Goal: Check status

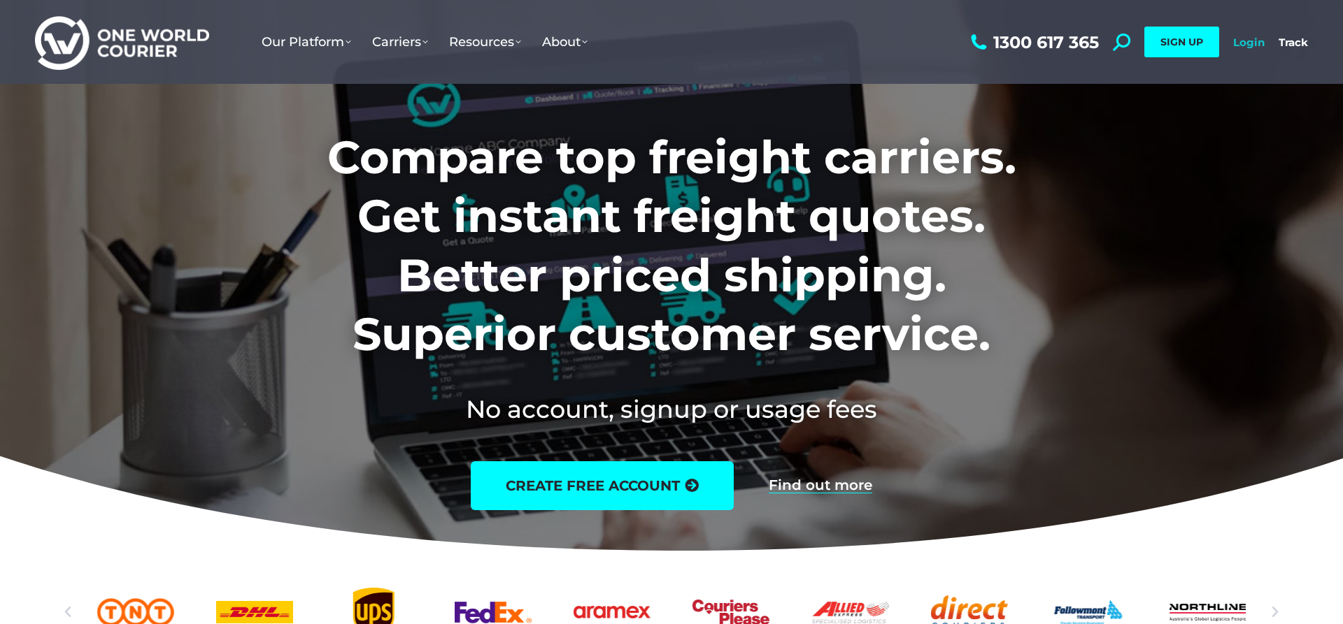
click at [1246, 44] on link "Login" at bounding box center [1248, 42] width 31 height 13
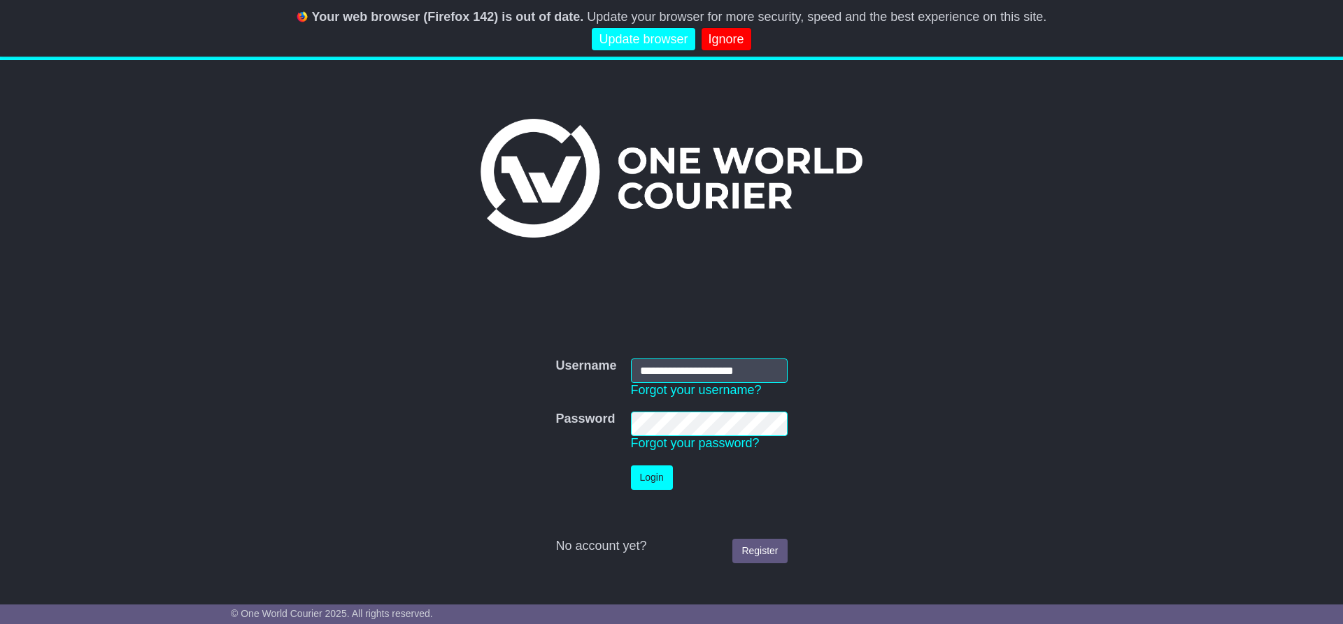
type input "**********"
click at [659, 480] on button "Login" at bounding box center [652, 478] width 42 height 24
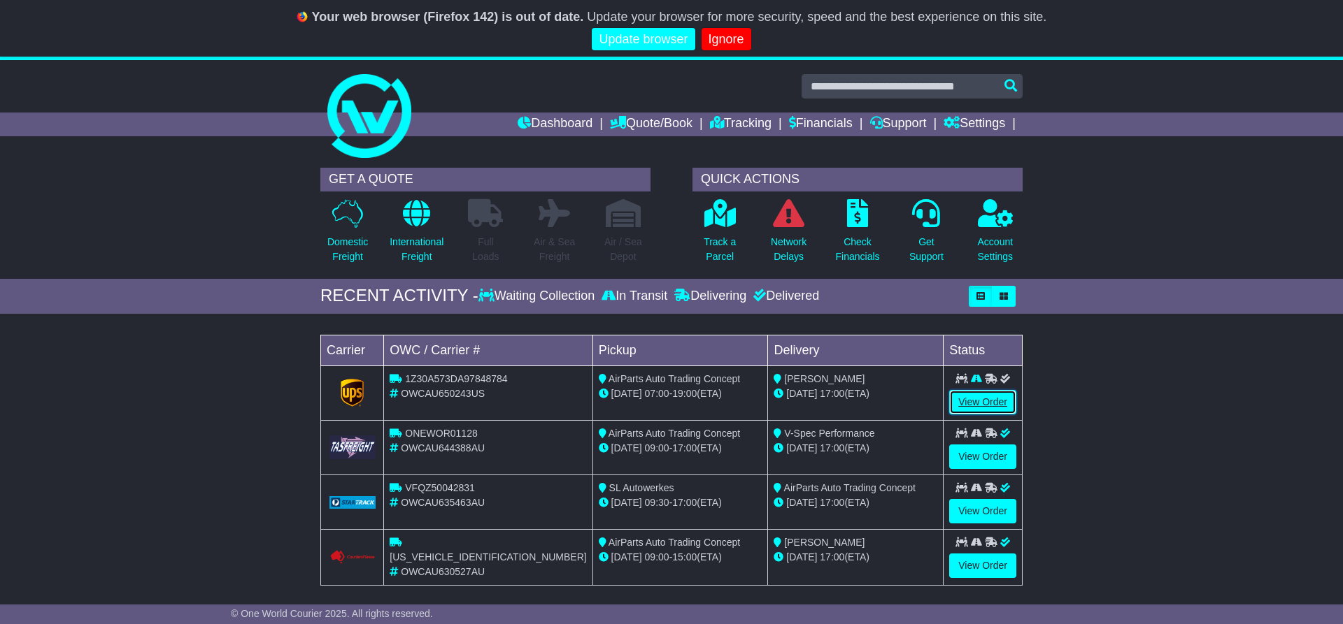
click at [990, 401] on link "View Order" at bounding box center [982, 402] width 67 height 24
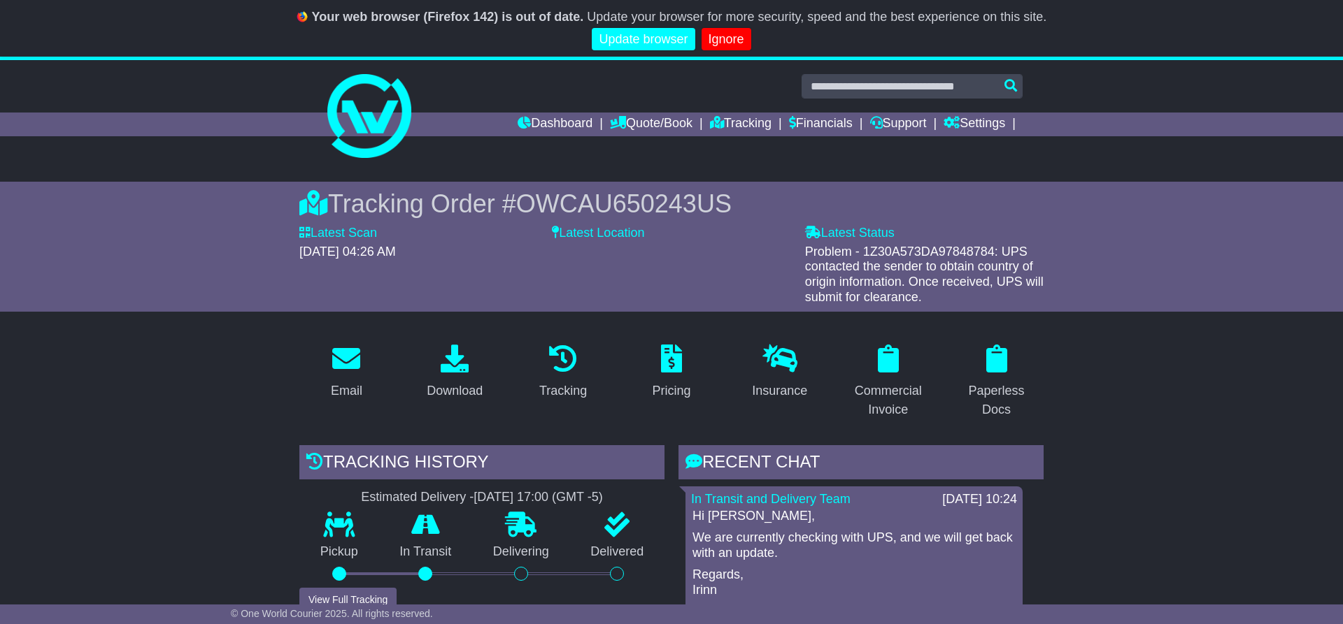
scroll to position [357, 0]
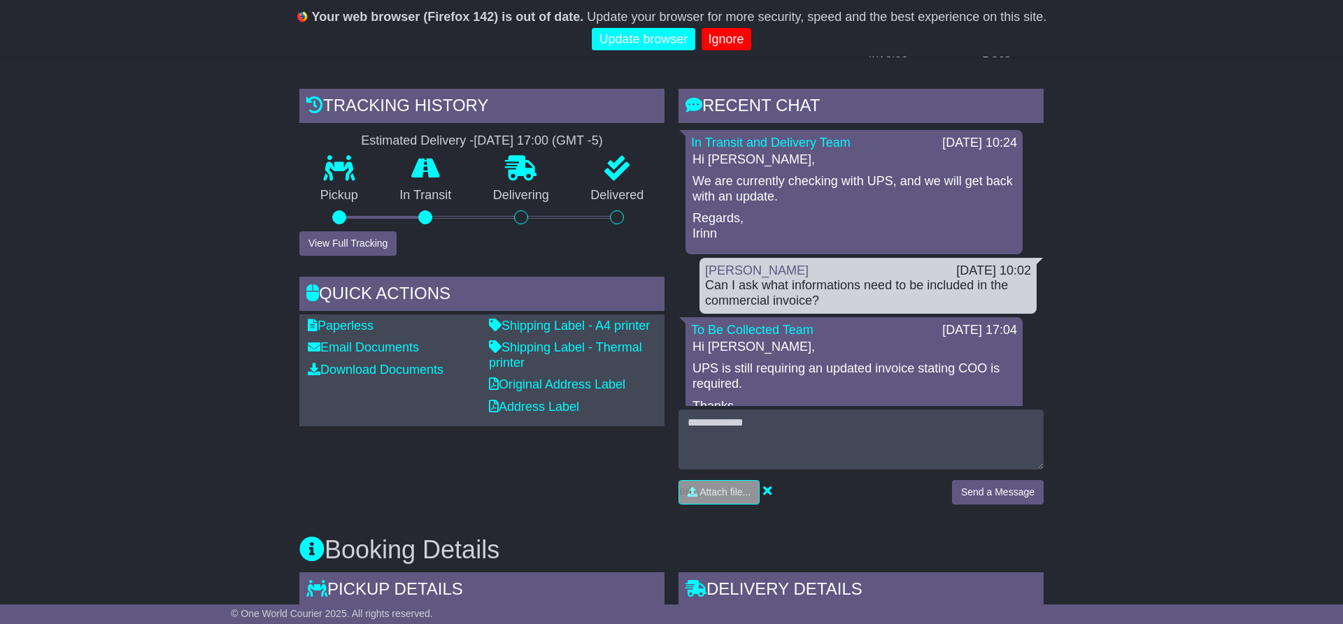
click at [741, 190] on p "We are currently checking with UPS, and we will get back with an update." at bounding box center [853, 189] width 323 height 30
click at [738, 192] on p "We are currently checking with UPS, and we will get back with an update." at bounding box center [853, 189] width 323 height 30
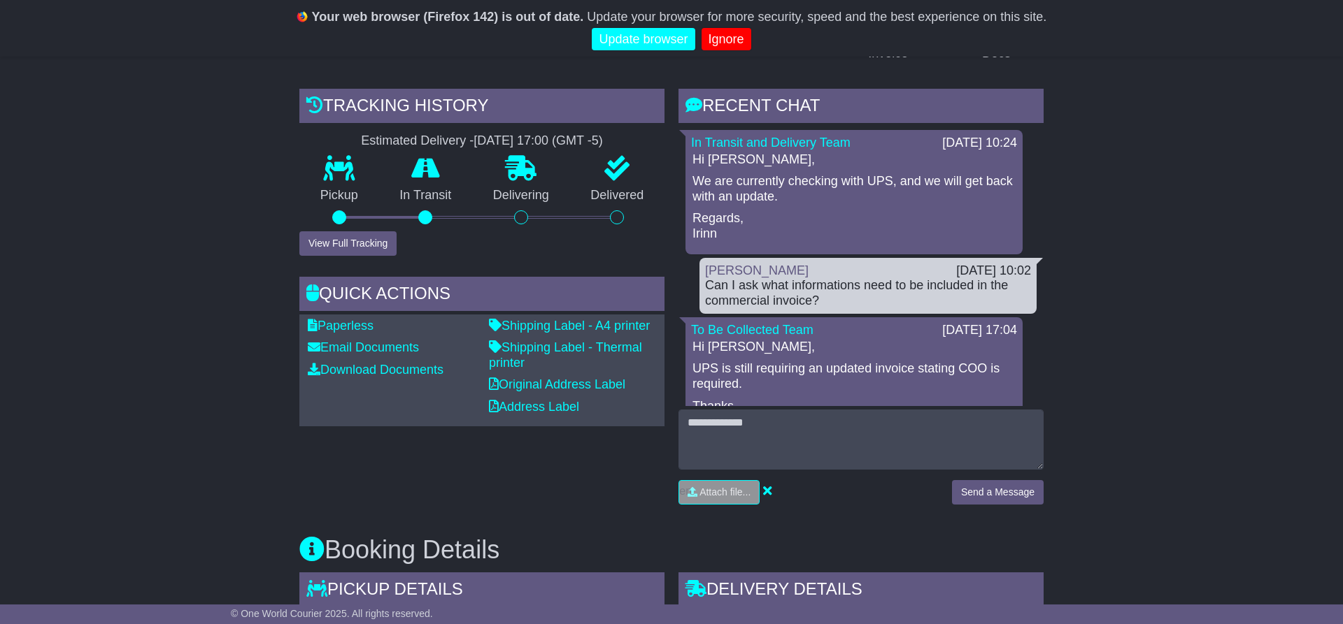
click at [738, 192] on p "We are currently checking with UPS, and we will get back with an update." at bounding box center [853, 189] width 323 height 30
click at [782, 288] on div "Can I ask what informations need to be included in the commercial invoice?" at bounding box center [868, 293] width 326 height 30
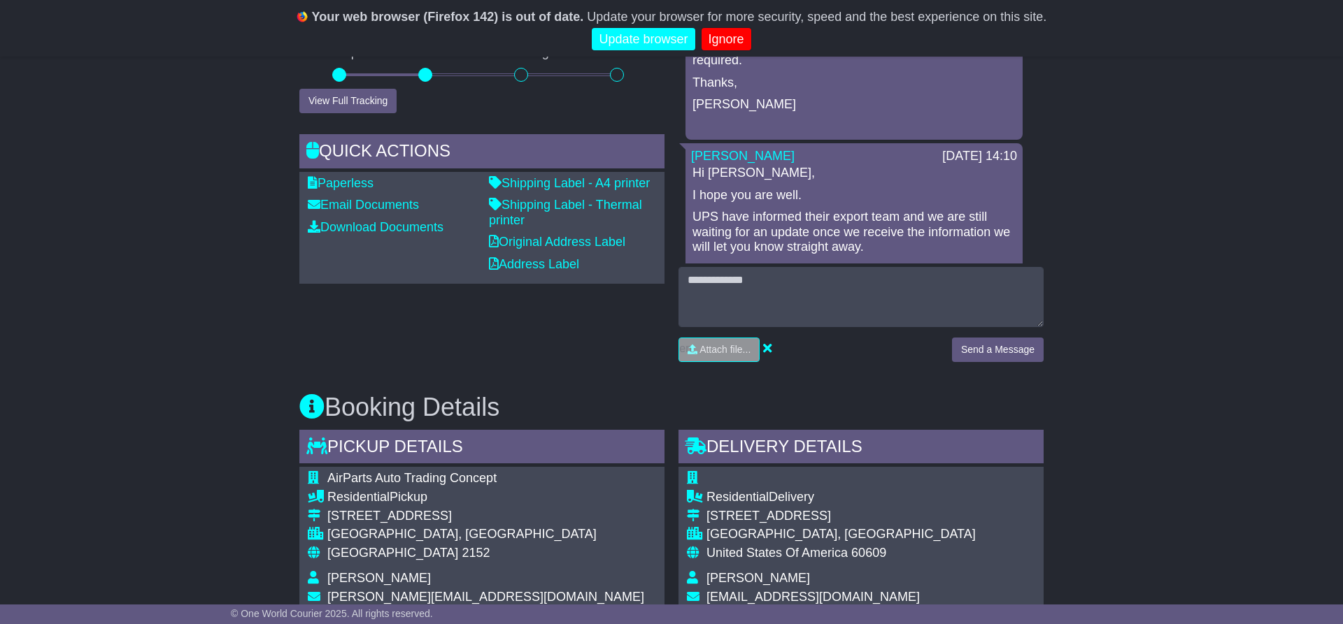
scroll to position [277, 0]
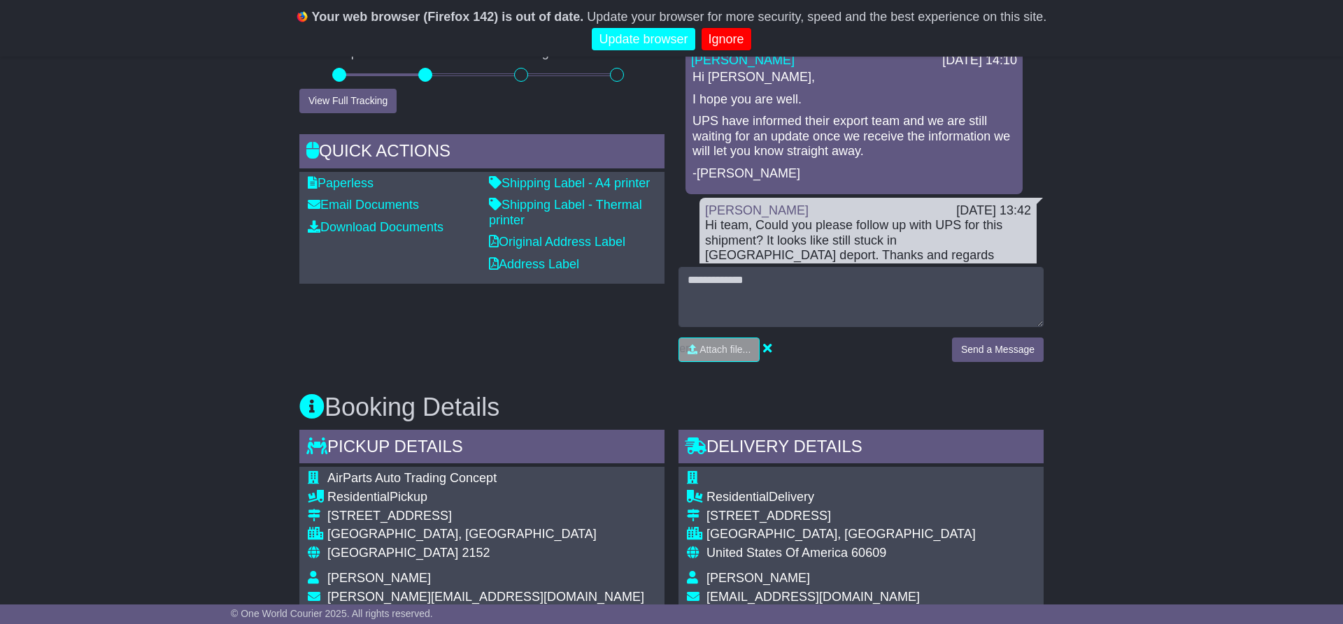
click at [765, 119] on p "UPS have informed their export team and we are still waiting for an update once…" at bounding box center [853, 136] width 323 height 45
click at [888, 125] on p "UPS have informed their export team and we are still waiting for an update once…" at bounding box center [853, 136] width 323 height 45
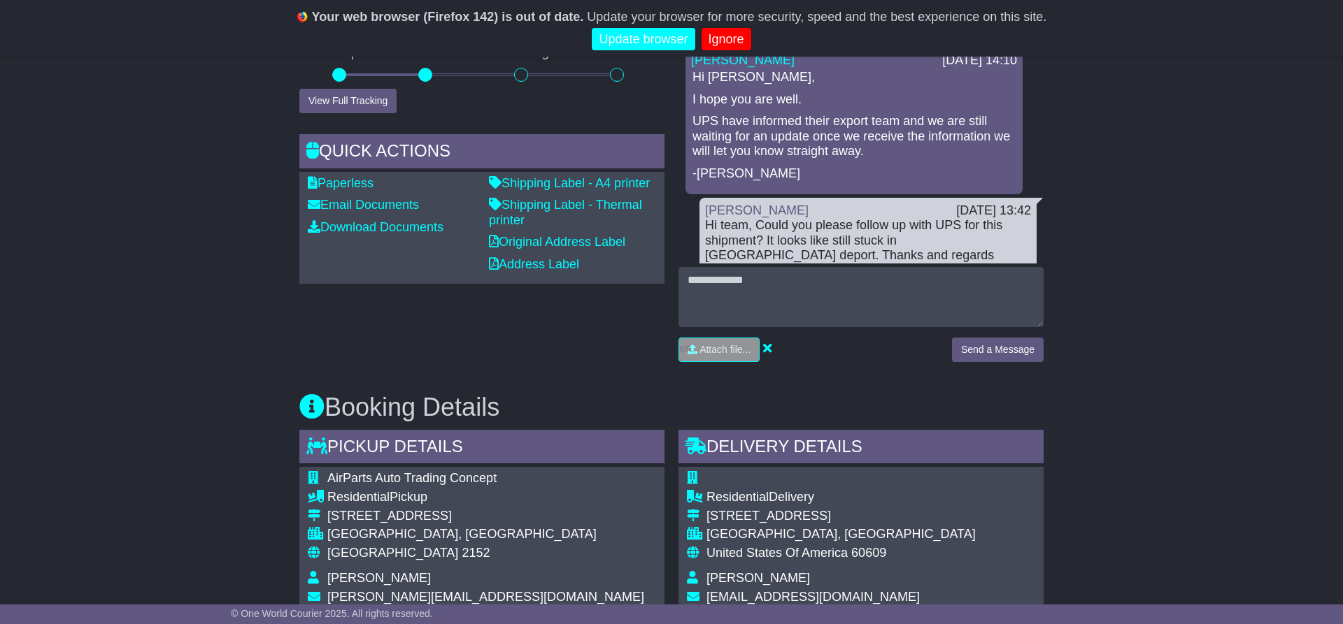
click at [888, 125] on p "UPS have informed their export team and we are still waiting for an update once…" at bounding box center [853, 136] width 323 height 45
click at [760, 131] on p "UPS have informed their export team and we are still waiting for an update once…" at bounding box center [853, 136] width 323 height 45
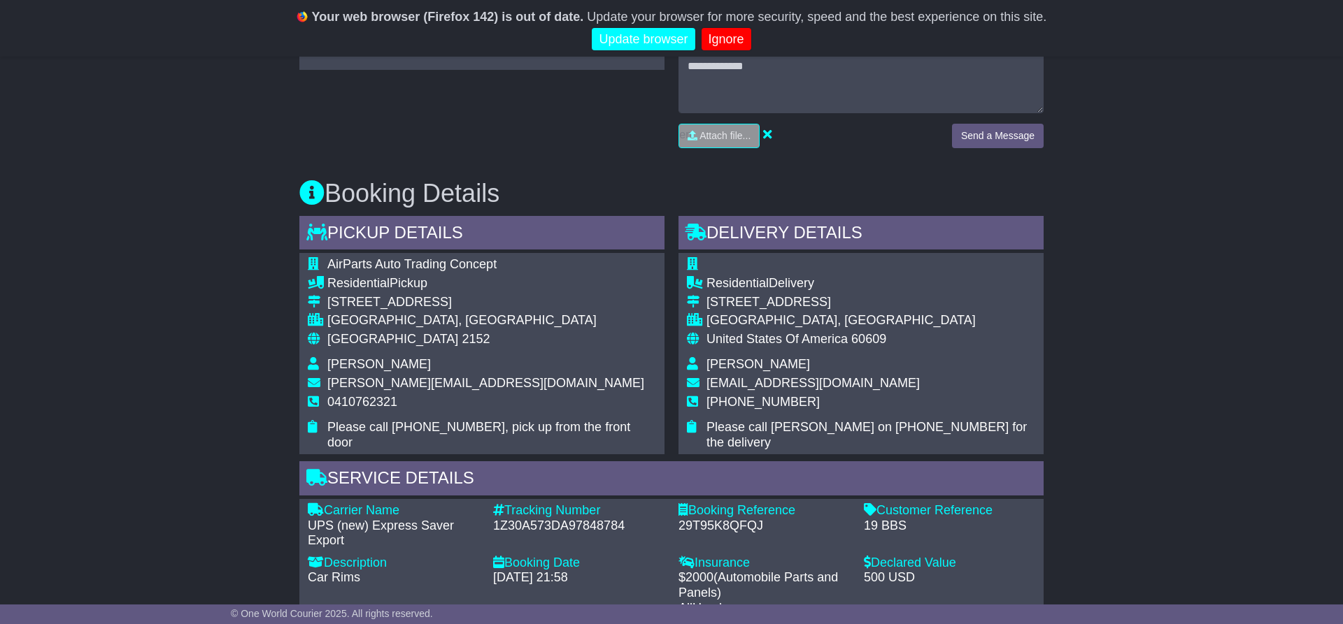
scroll to position [999, 0]
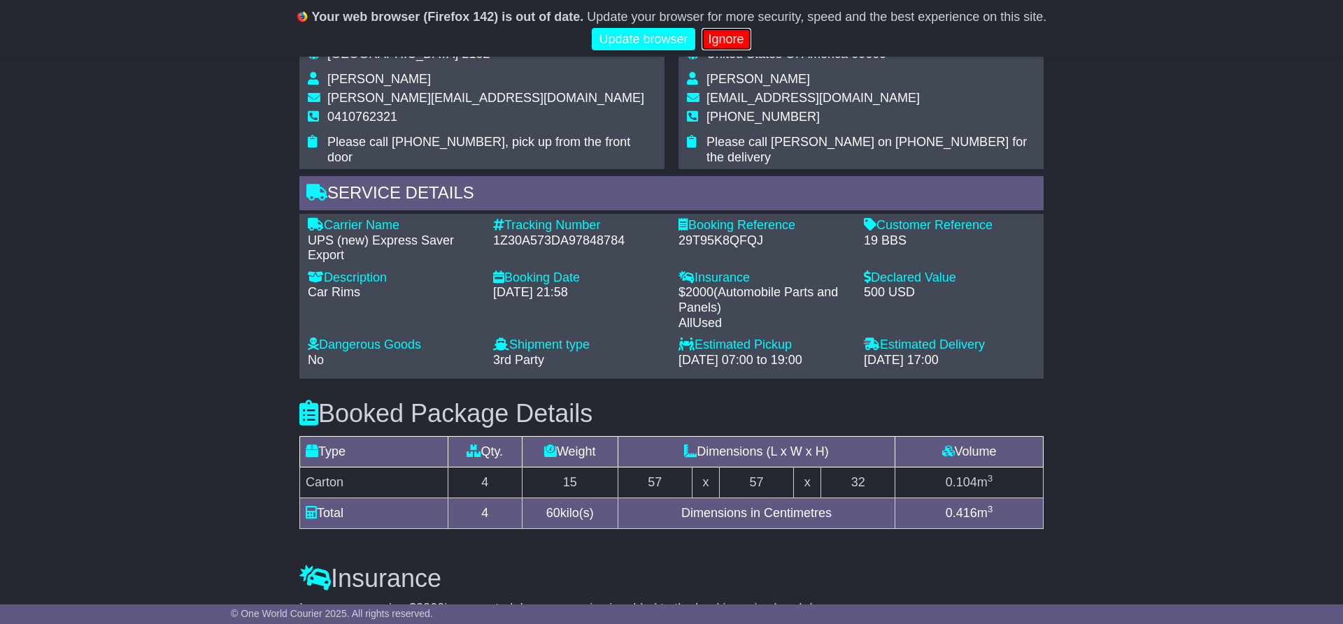
click at [727, 47] on link "Ignore" at bounding box center [726, 39] width 50 height 23
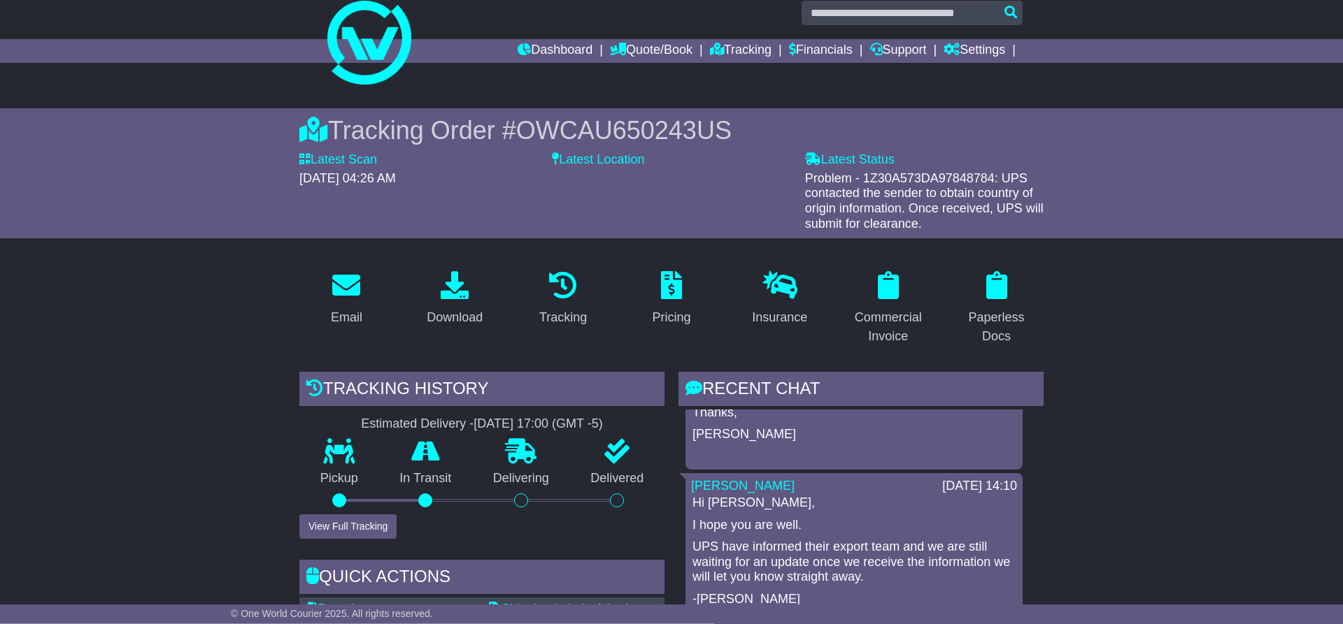
scroll to position [0, 0]
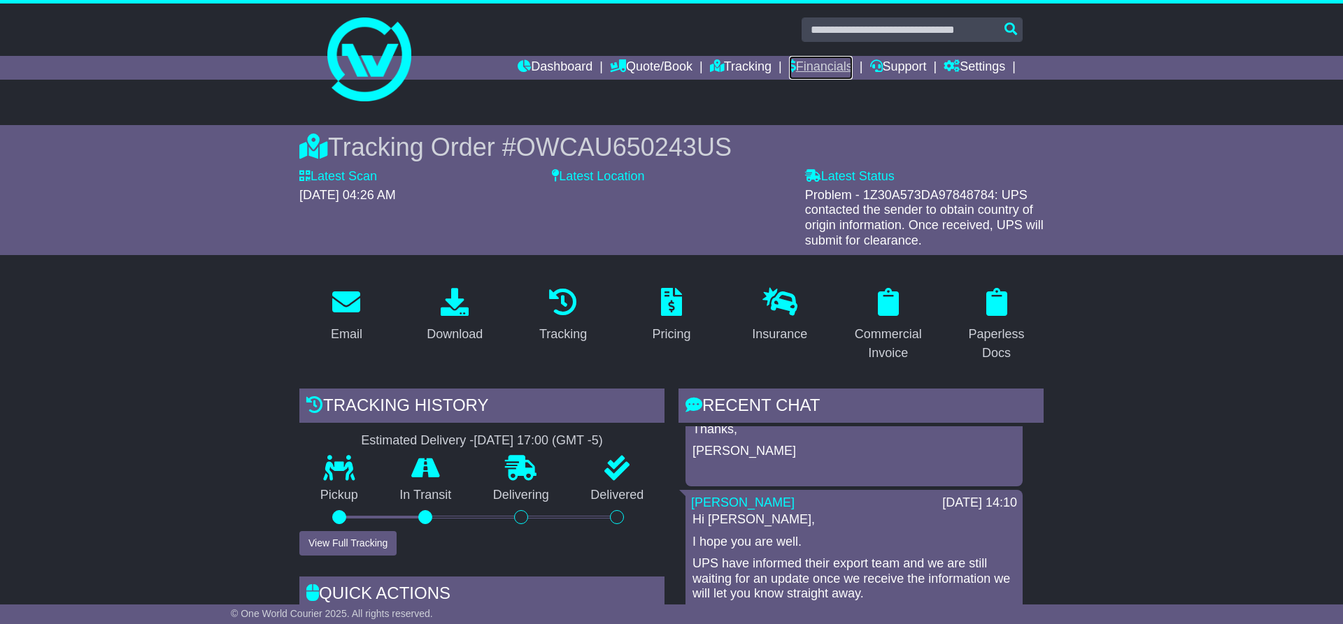
click at [802, 66] on link "Financials" at bounding box center [821, 68] width 64 height 24
